Goal: Navigation & Orientation: Find specific page/section

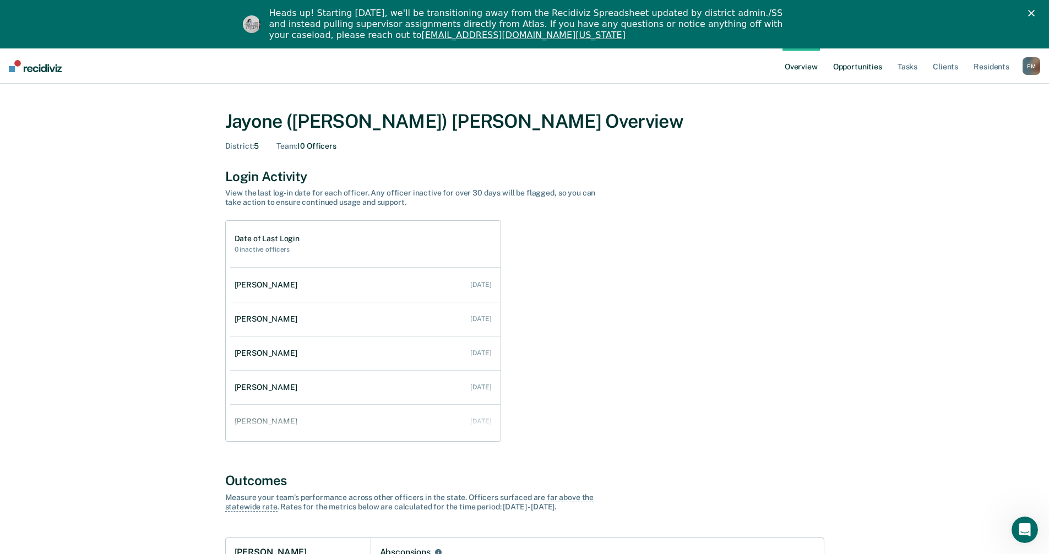
click at [858, 72] on link "Opportunities" at bounding box center [857, 65] width 53 height 35
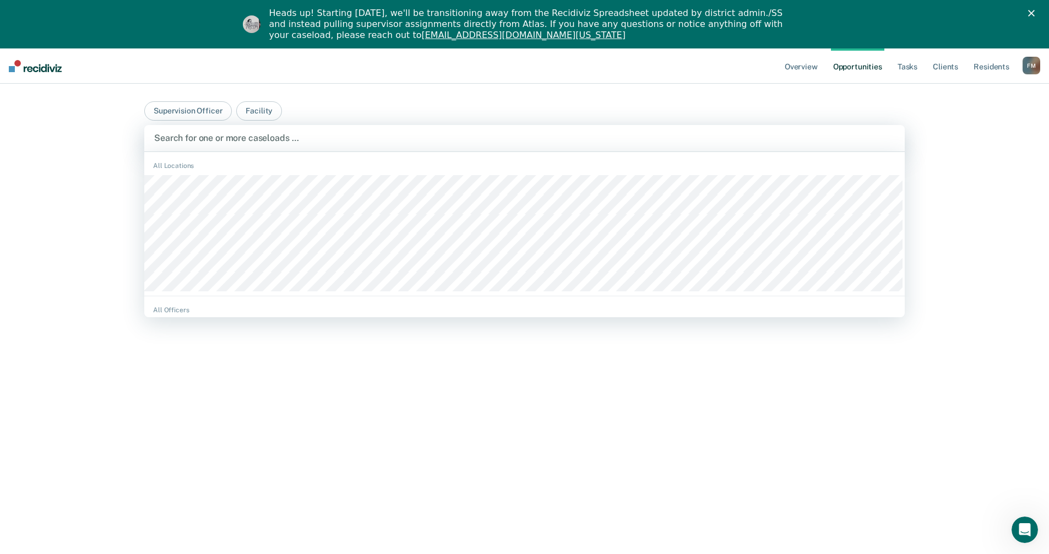
click at [172, 137] on div at bounding box center [524, 138] width 740 height 13
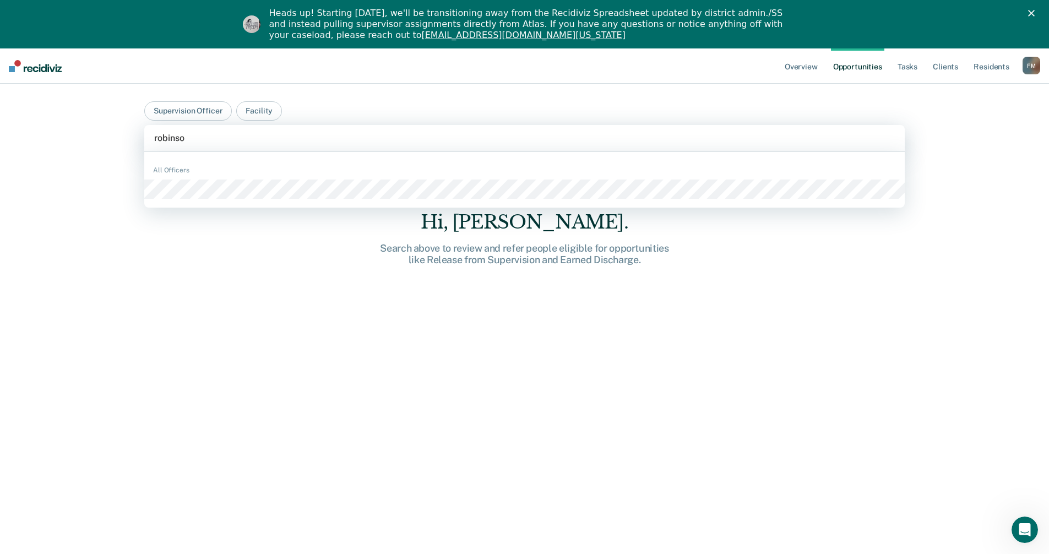
type input "[PERSON_NAME]"
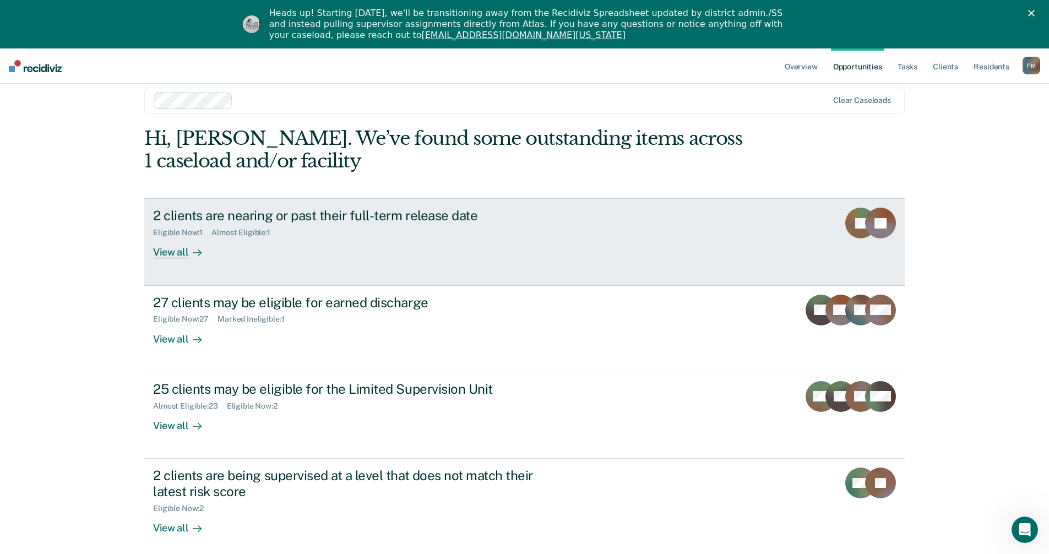
scroll to position [55, 0]
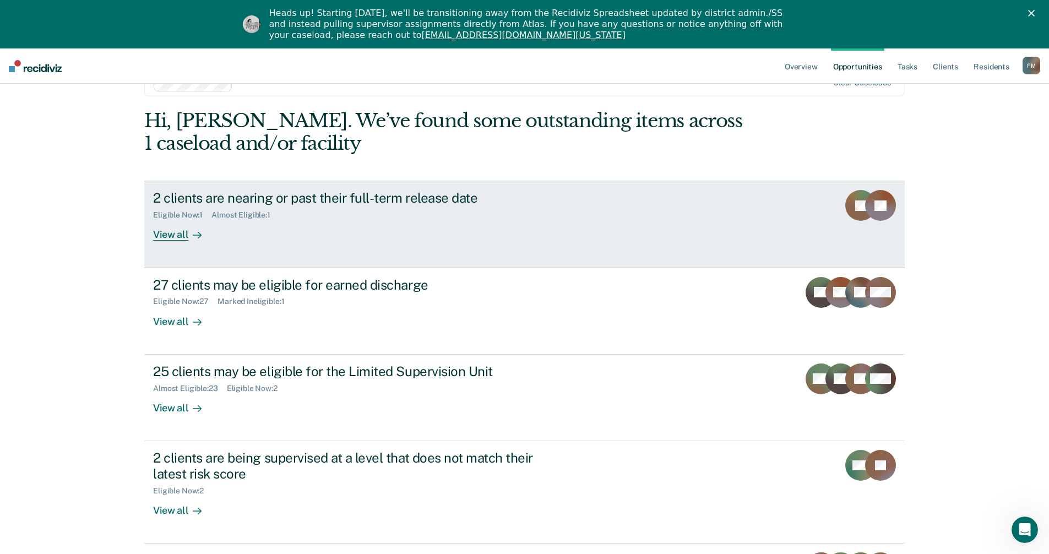
click at [162, 234] on div "View all" at bounding box center [184, 230] width 62 height 21
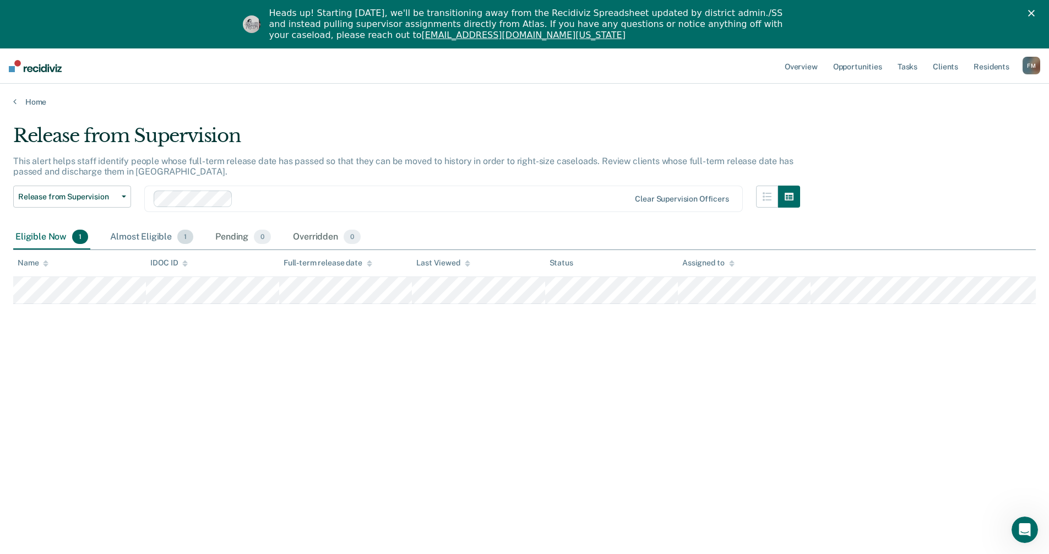
click at [144, 238] on div "Almost Eligible 1" at bounding box center [152, 237] width 88 height 24
click at [145, 233] on div "Almost Eligible 1" at bounding box center [152, 237] width 88 height 24
click at [46, 239] on div "Eligible Now 1" at bounding box center [51, 237] width 77 height 24
click at [127, 235] on div "Almost Eligible 1" at bounding box center [152, 237] width 88 height 24
click at [14, 102] on icon at bounding box center [14, 101] width 3 height 9
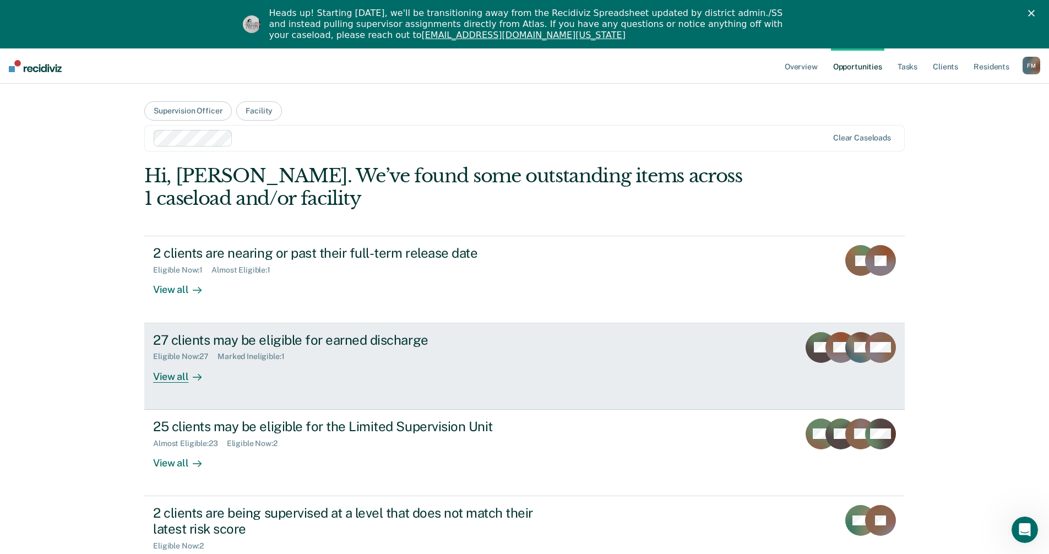
click at [156, 374] on div "View all" at bounding box center [184, 371] width 62 height 21
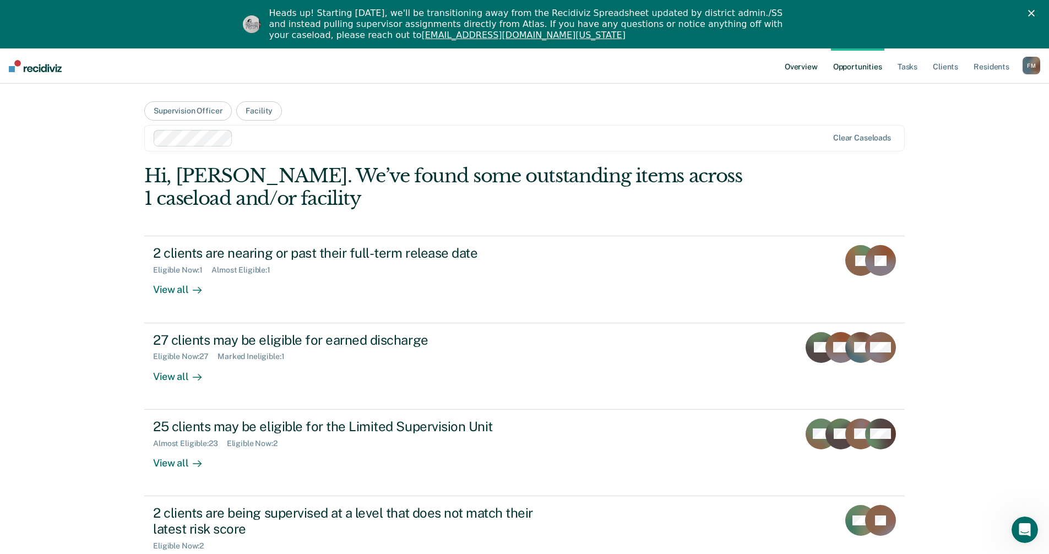
click at [798, 64] on link "Overview" at bounding box center [800, 65] width 37 height 35
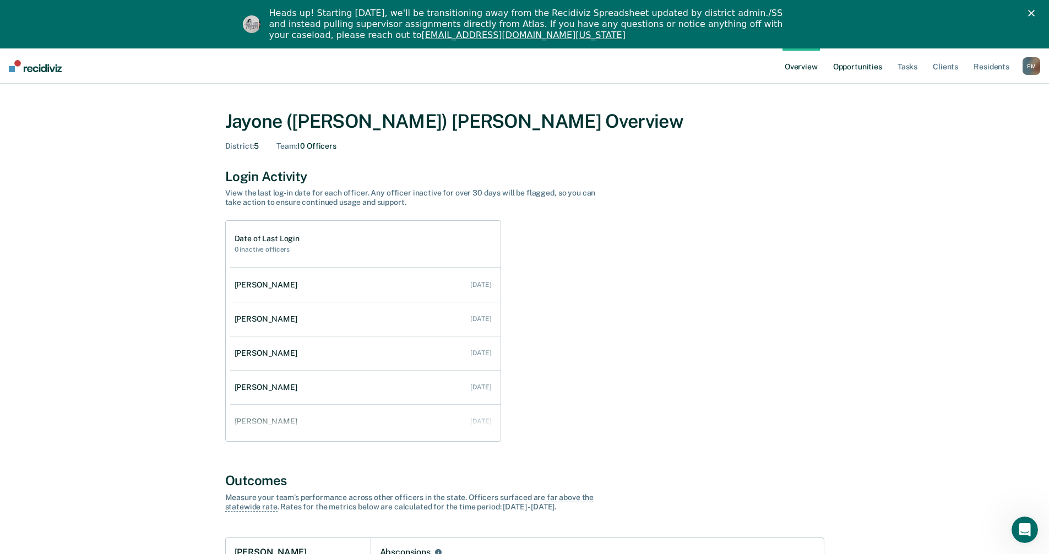
click at [853, 68] on link "Opportunities" at bounding box center [857, 65] width 53 height 35
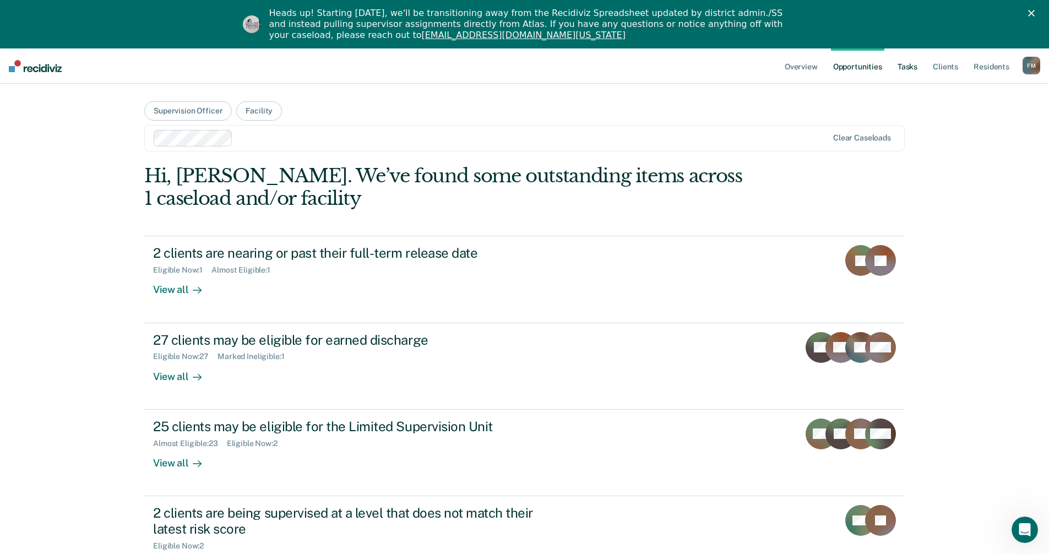
click at [910, 67] on link "Tasks" at bounding box center [907, 65] width 24 height 35
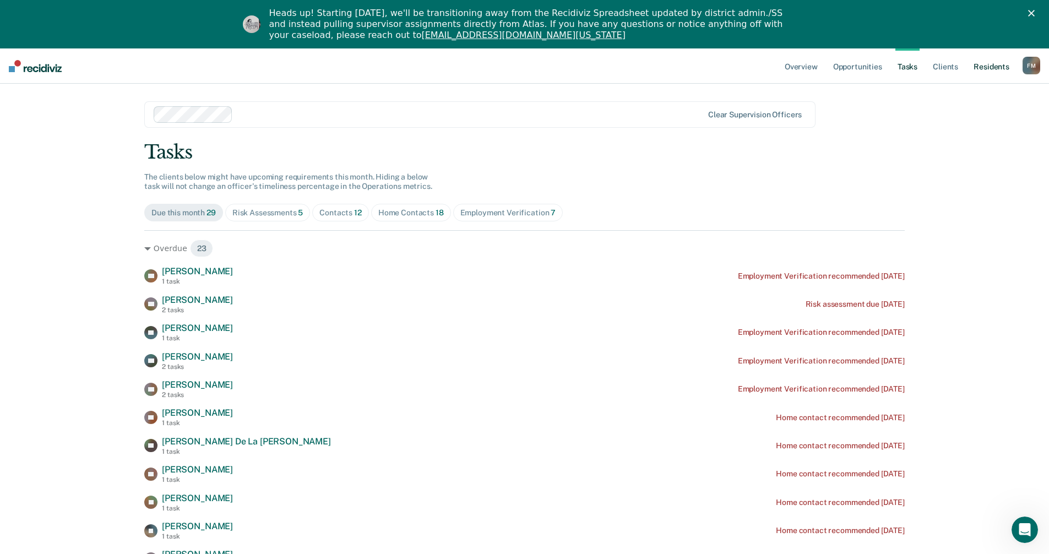
click at [998, 64] on link "Resident s" at bounding box center [991, 65] width 40 height 35
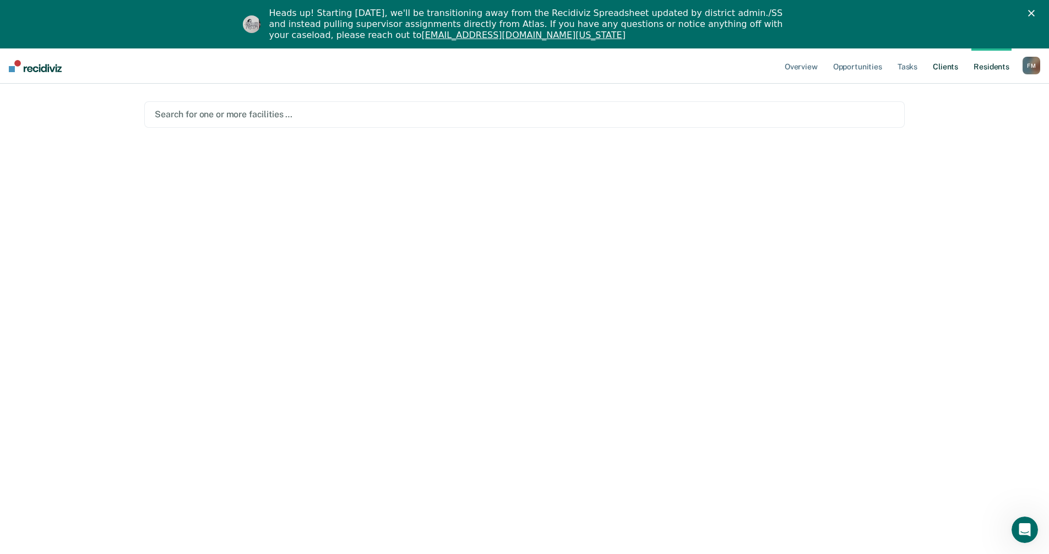
click at [948, 67] on link "Client s" at bounding box center [945, 65] width 30 height 35
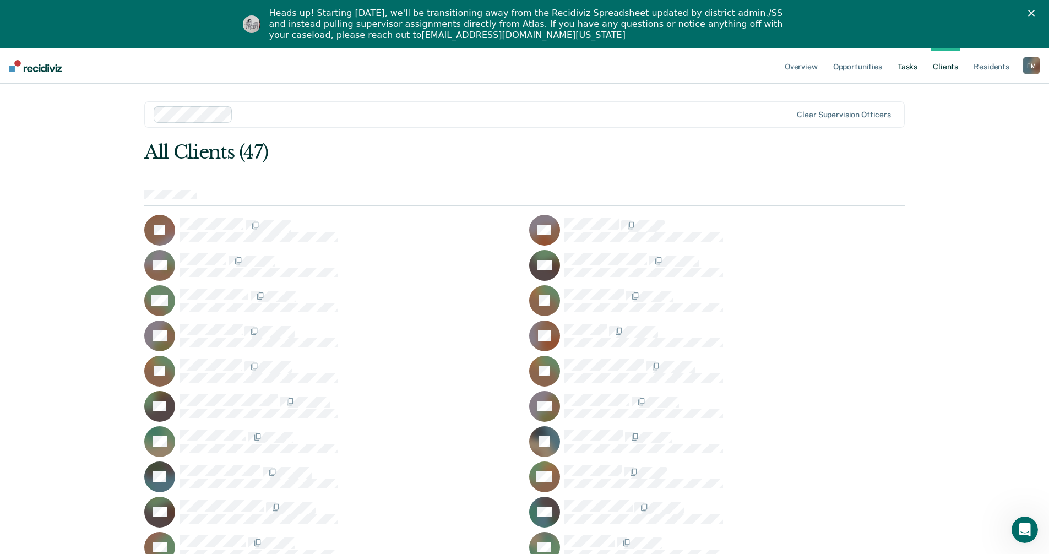
click at [912, 66] on link "Tasks" at bounding box center [907, 65] width 24 height 35
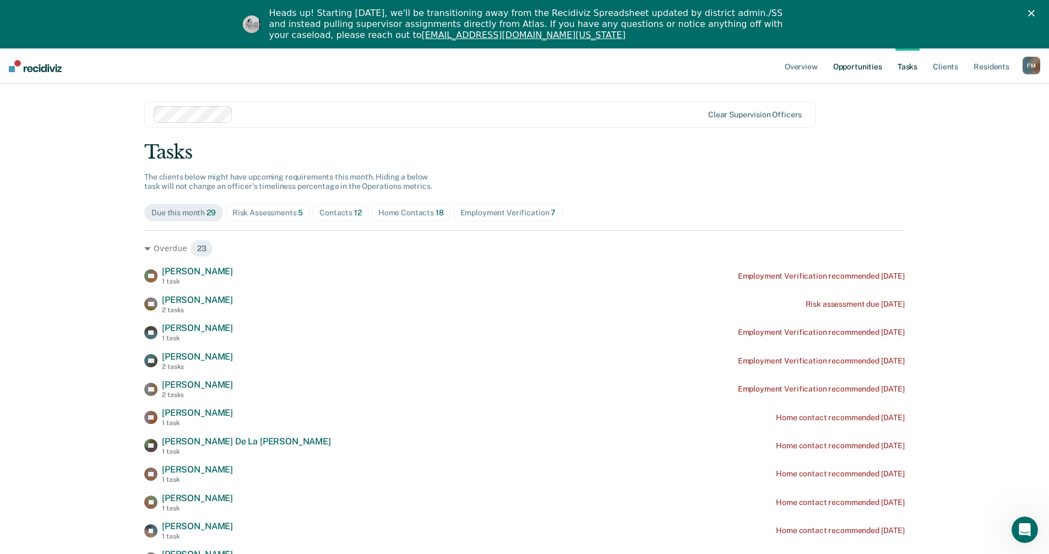
click at [859, 73] on link "Opportunities" at bounding box center [857, 65] width 53 height 35
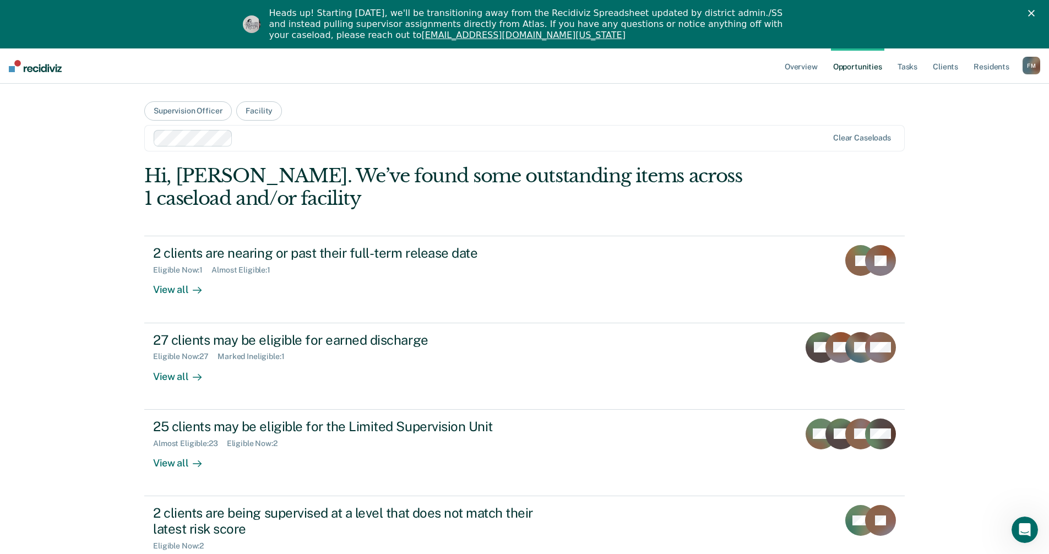
drag, startPoint x: 601, startPoint y: 312, endPoint x: 157, endPoint y: 34, distance: 522.9
click at [157, 34] on div "Heads up! Starting [DATE], we'll be transitioning away from the Recidiviz Sprea…" at bounding box center [524, 24] width 1049 height 40
click at [843, 25] on div "Heads up! Starting [DATE], we'll be transitioning away from the Recidiviz Sprea…" at bounding box center [524, 24] width 1049 height 40
click at [1034, 14] on icon "Close" at bounding box center [1031, 13] width 7 height 7
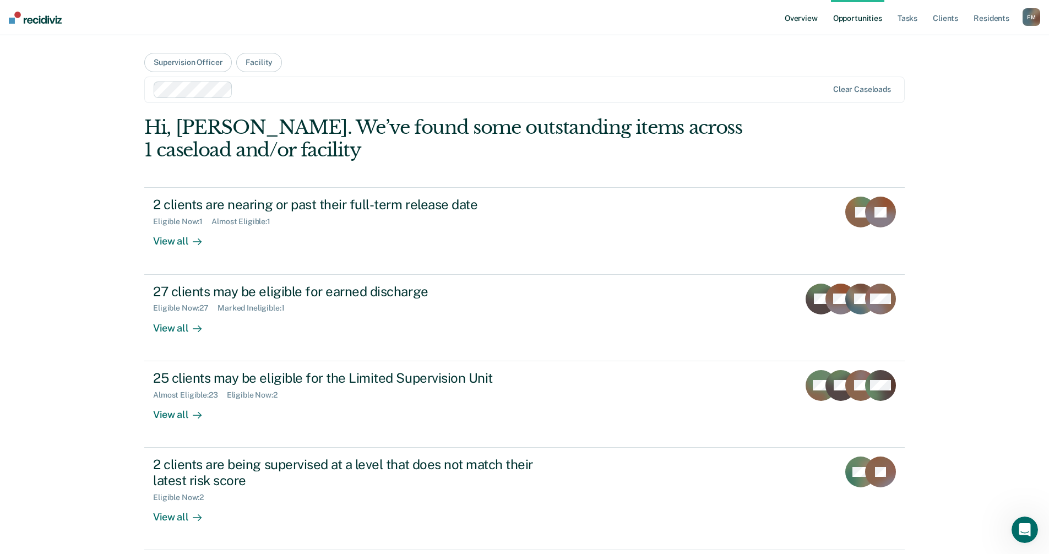
click at [809, 17] on link "Overview" at bounding box center [800, 17] width 37 height 35
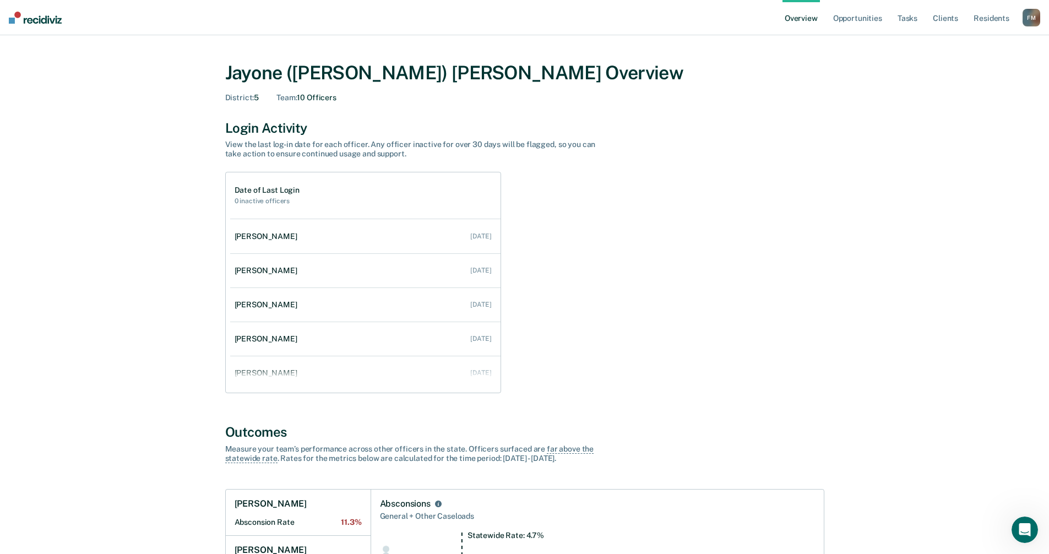
click at [1033, 19] on div "F M" at bounding box center [1031, 18] width 18 height 18
click at [975, 72] on link "Go to Operations" at bounding box center [987, 71] width 89 height 9
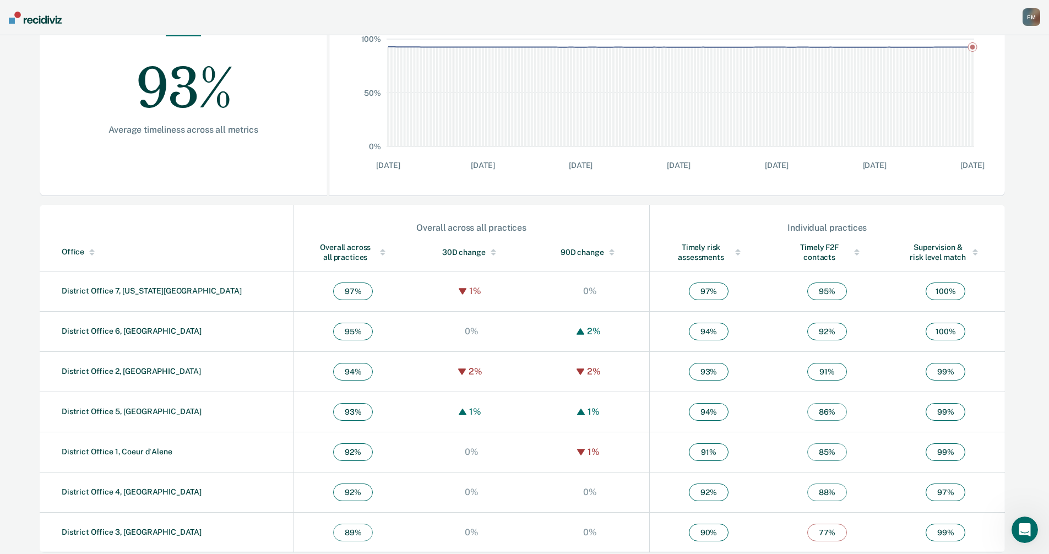
scroll to position [214, 0]
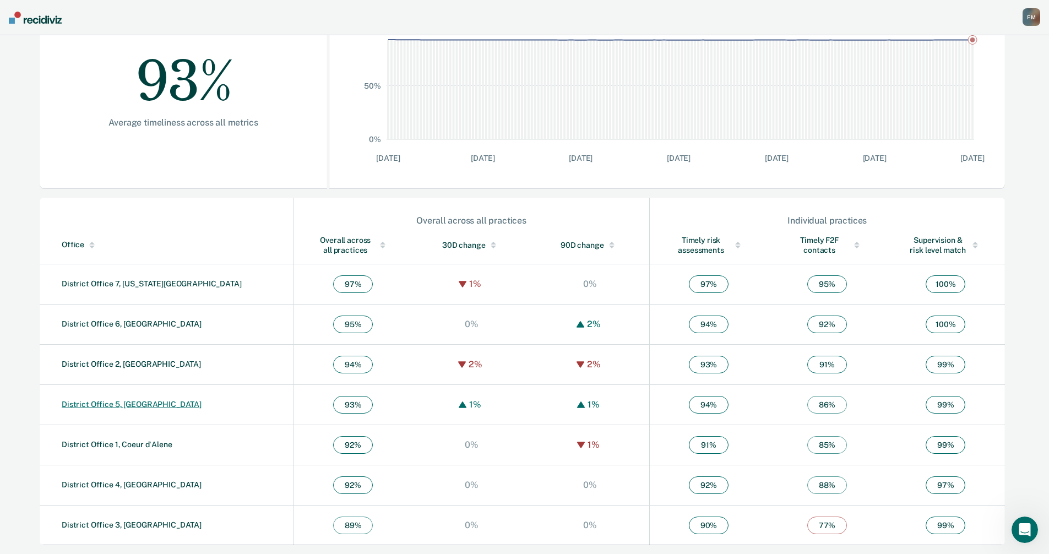
click at [133, 406] on link "District Office 5, [GEOGRAPHIC_DATA]" at bounding box center [132, 404] width 140 height 9
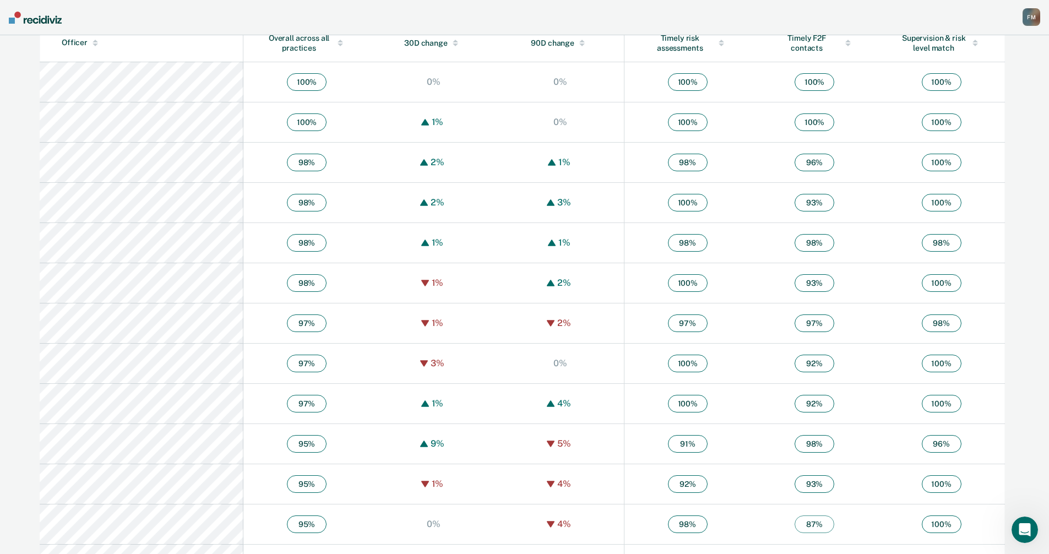
scroll to position [440, 0]
